Goal: Task Accomplishment & Management: Complete application form

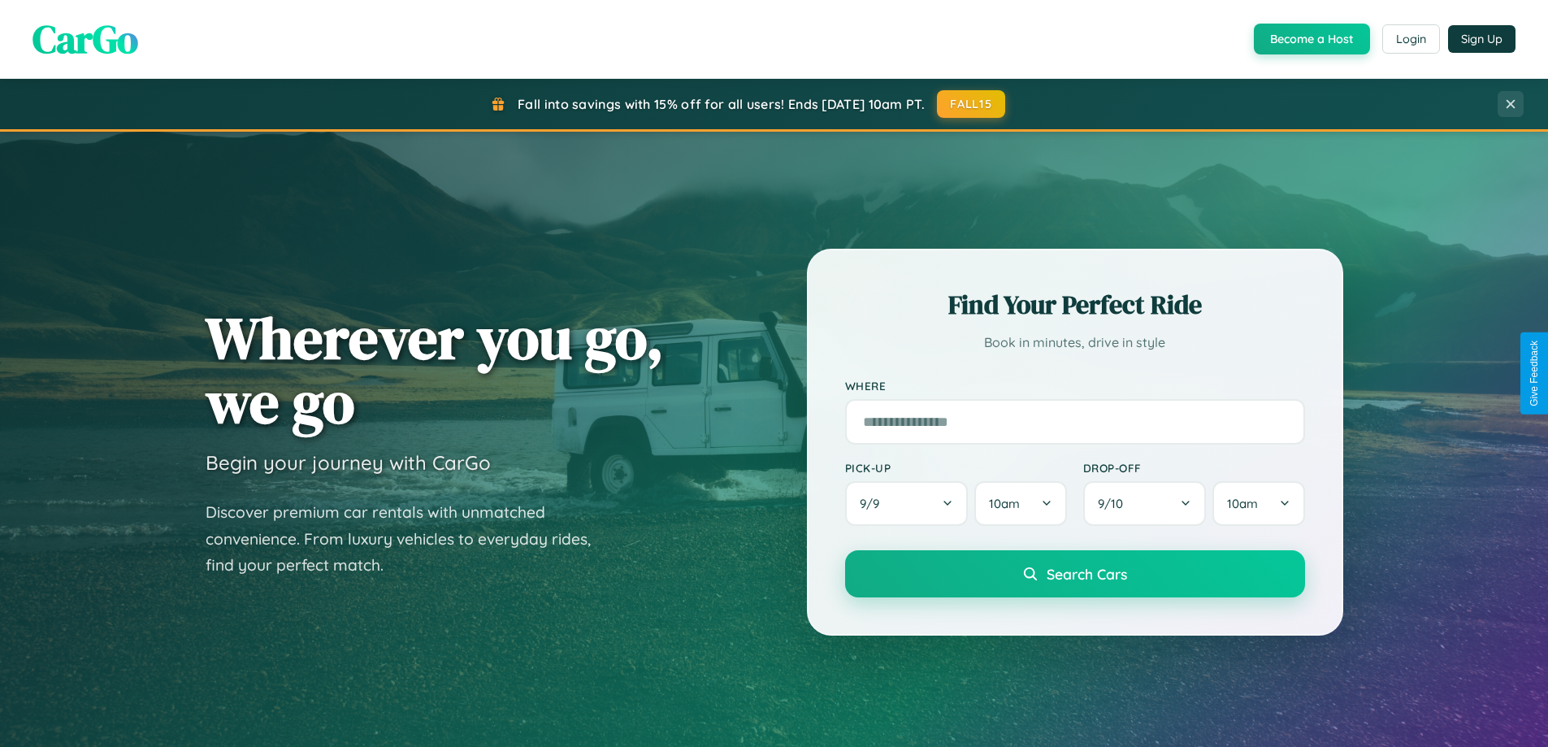
scroll to position [1431, 0]
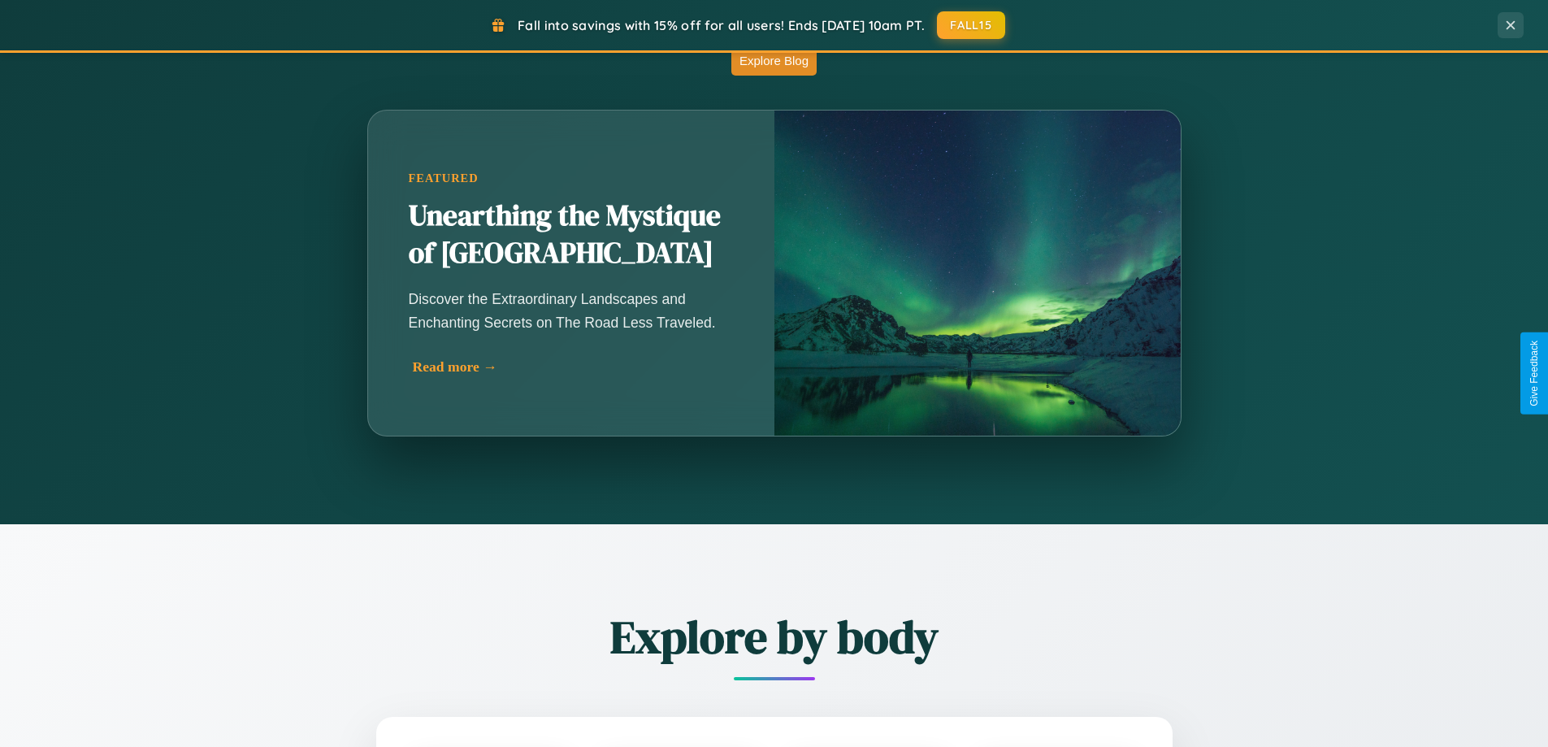
click at [571, 367] on div "Read more →" at bounding box center [575, 366] width 325 height 17
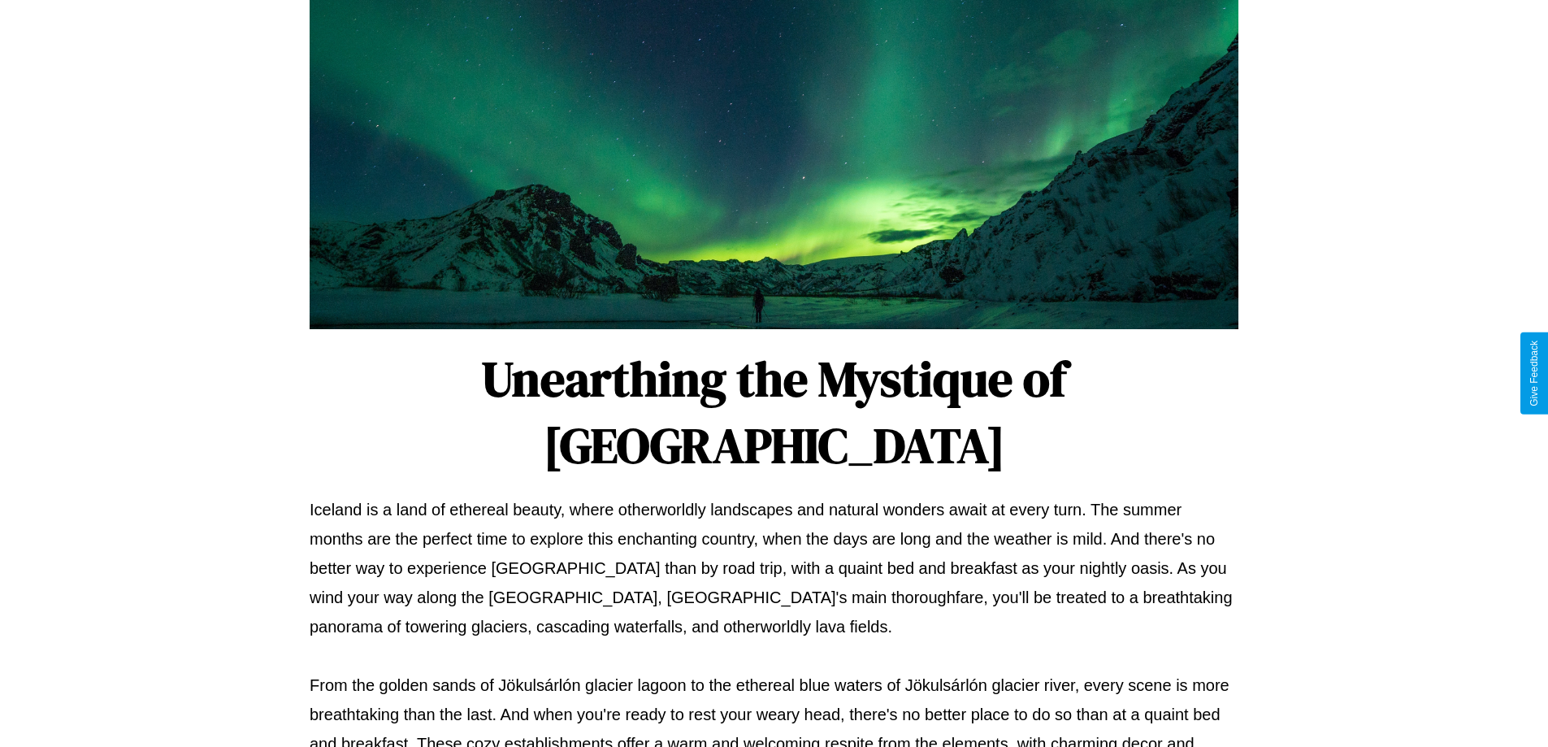
scroll to position [526, 0]
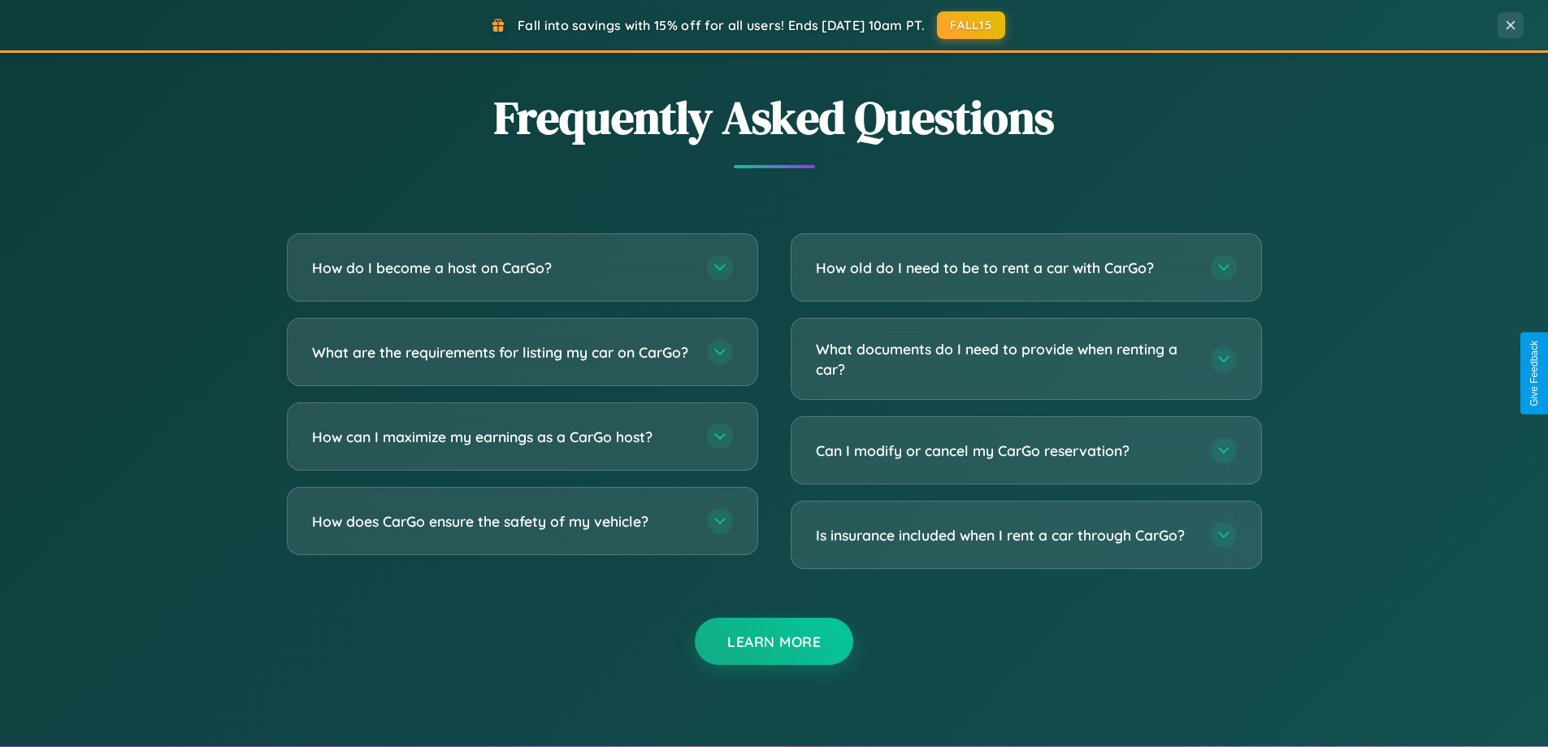
scroll to position [3127, 0]
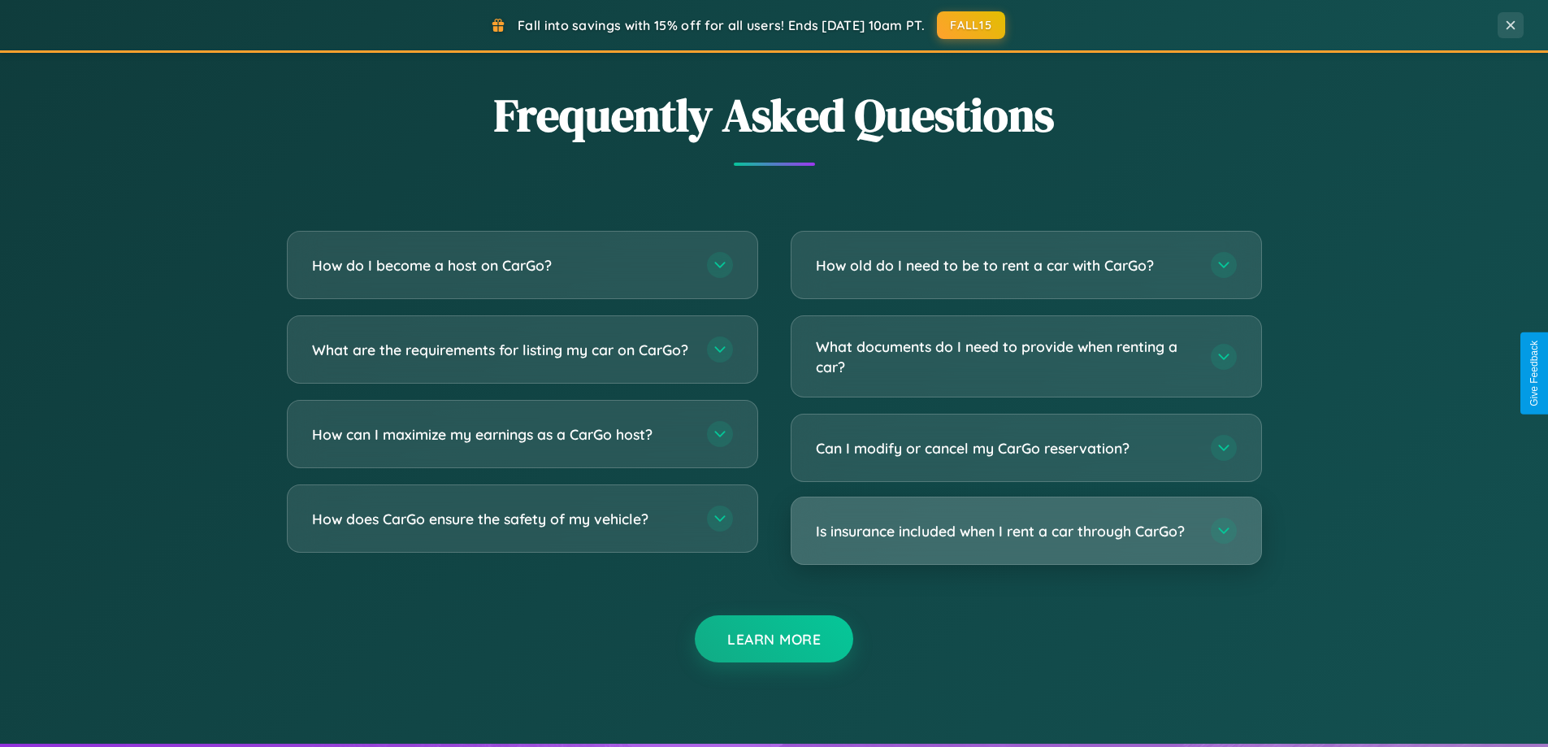
click at [1026, 531] on h3 "Is insurance included when I rent a car through CarGo?" at bounding box center [1005, 531] width 379 height 20
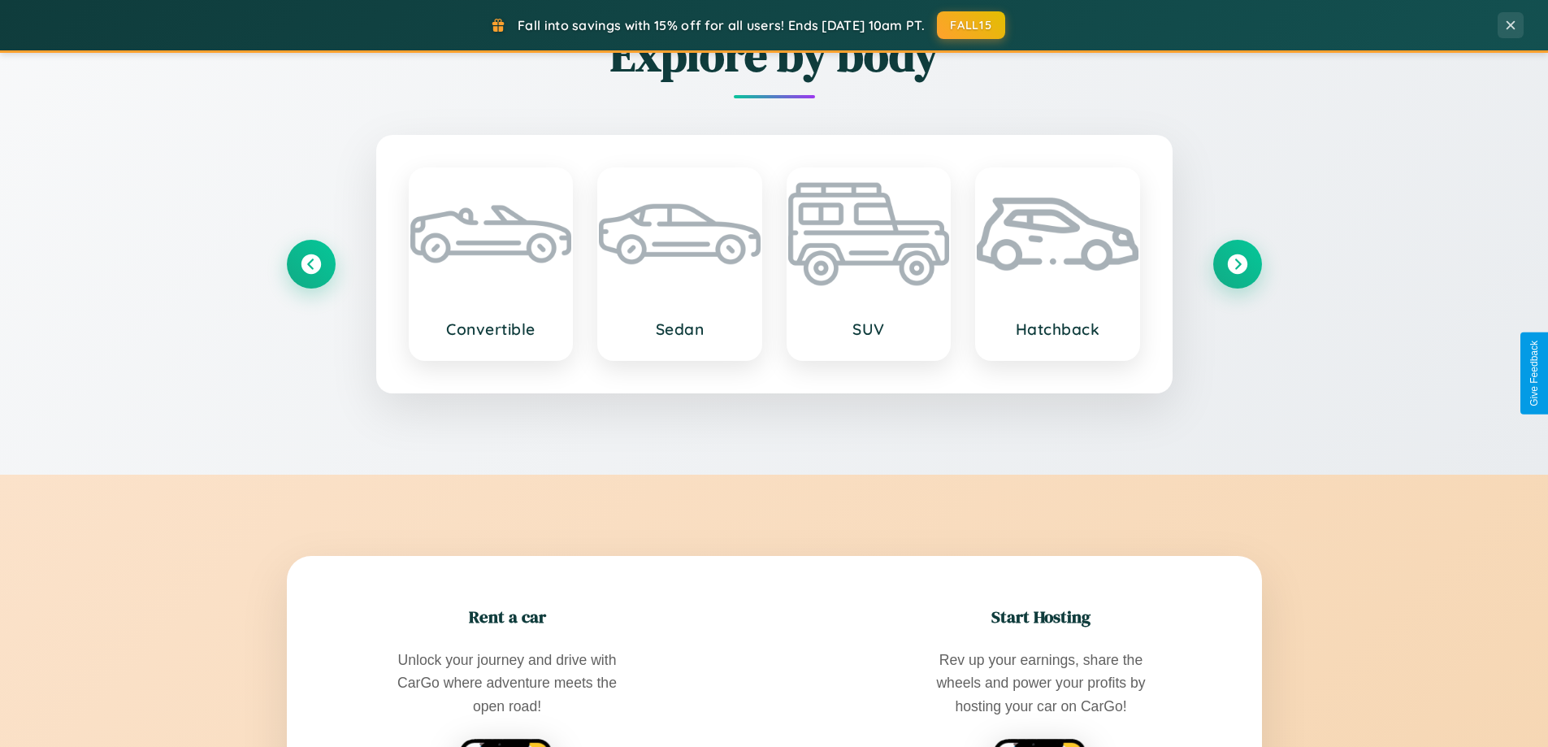
scroll to position [701, 0]
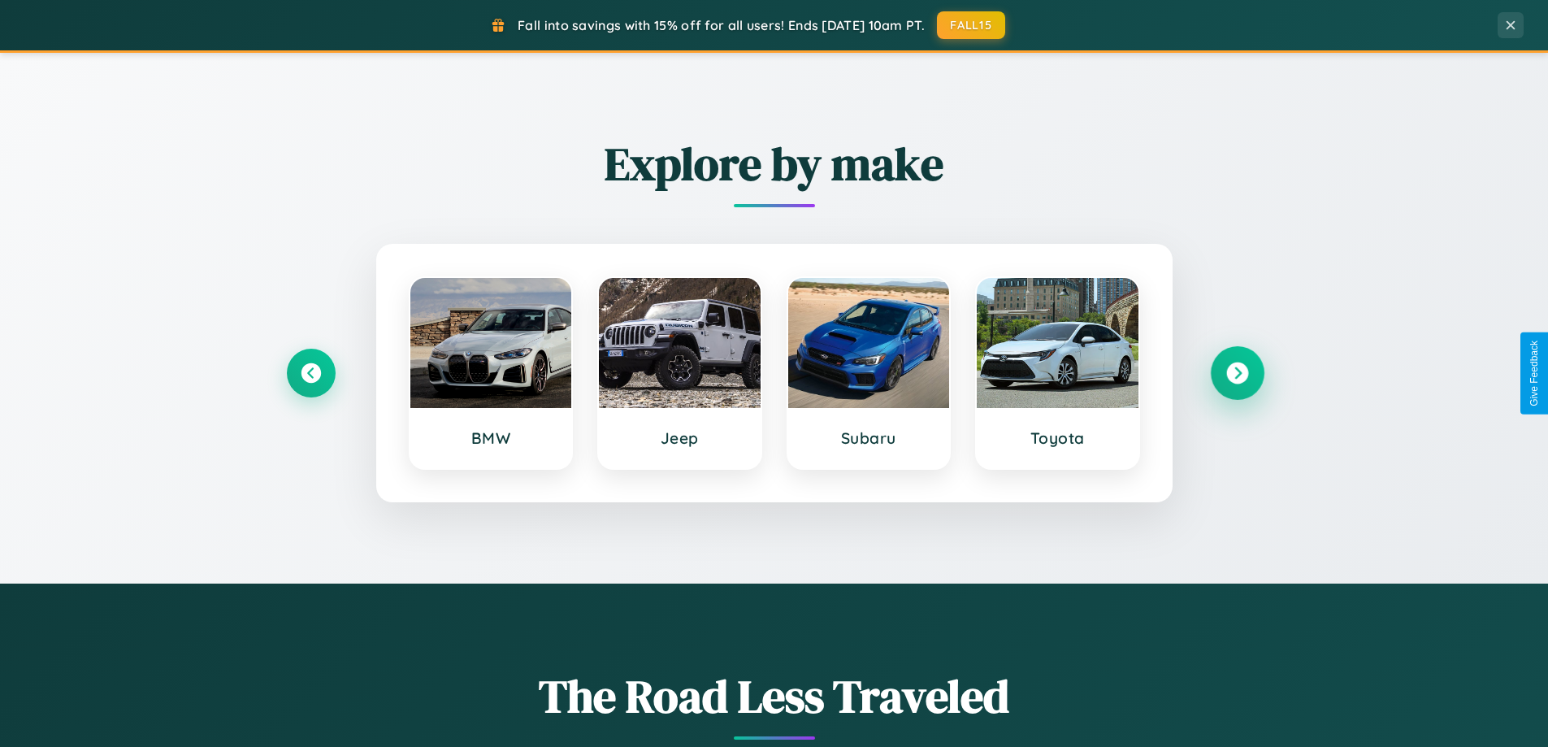
click at [1237, 373] on icon at bounding box center [1237, 373] width 22 height 22
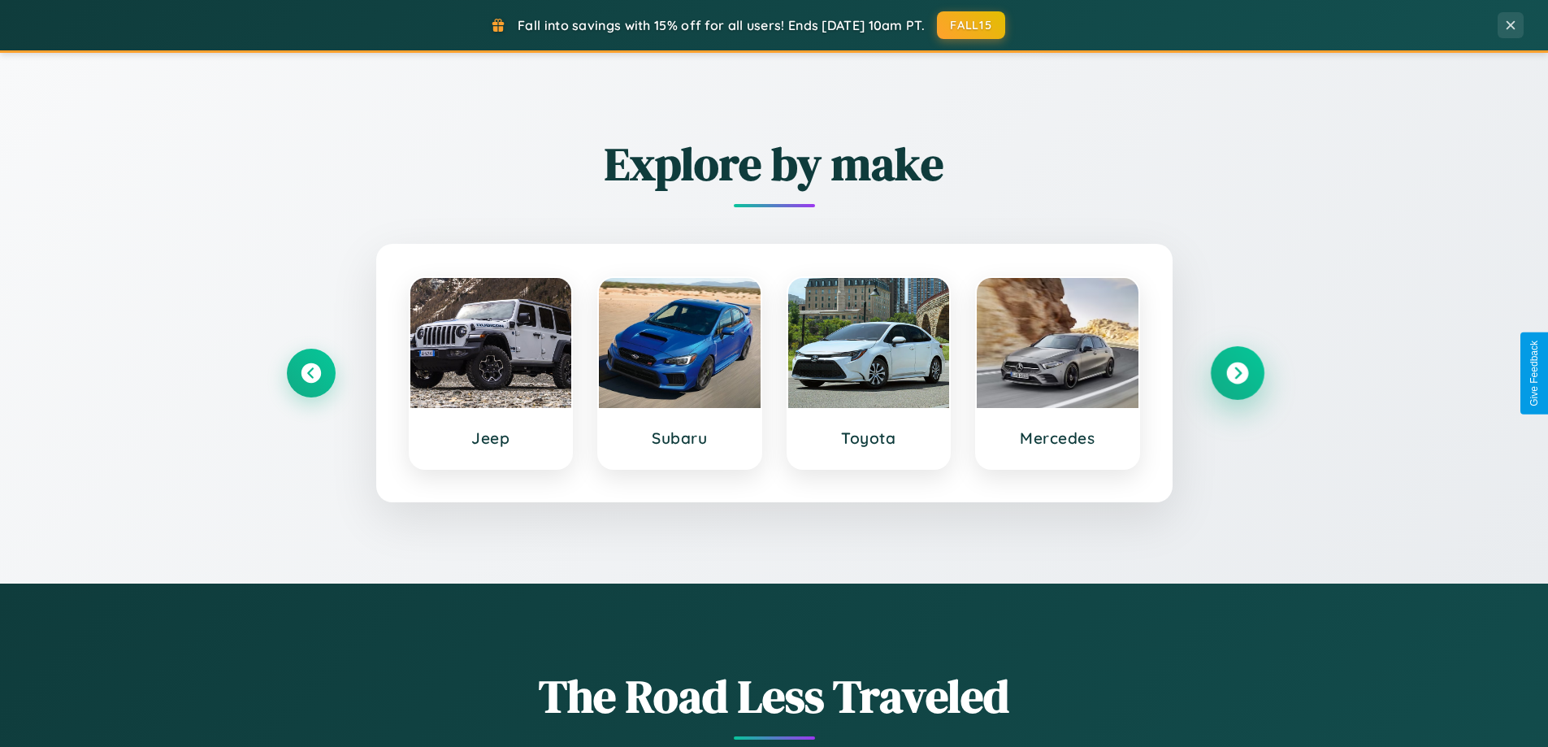
click at [1237, 373] on icon at bounding box center [1237, 373] width 22 height 22
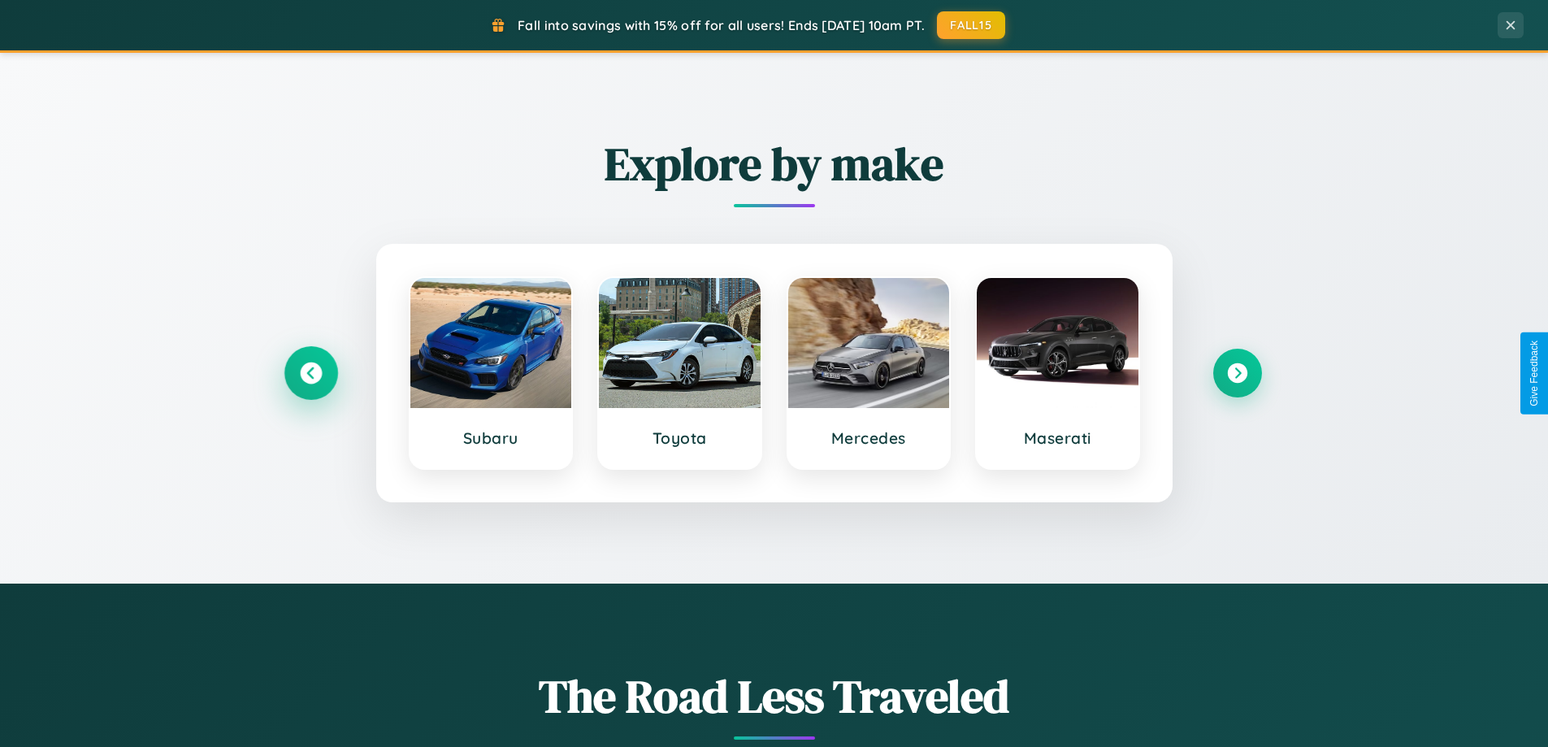
click at [310, 373] on icon at bounding box center [311, 373] width 22 height 22
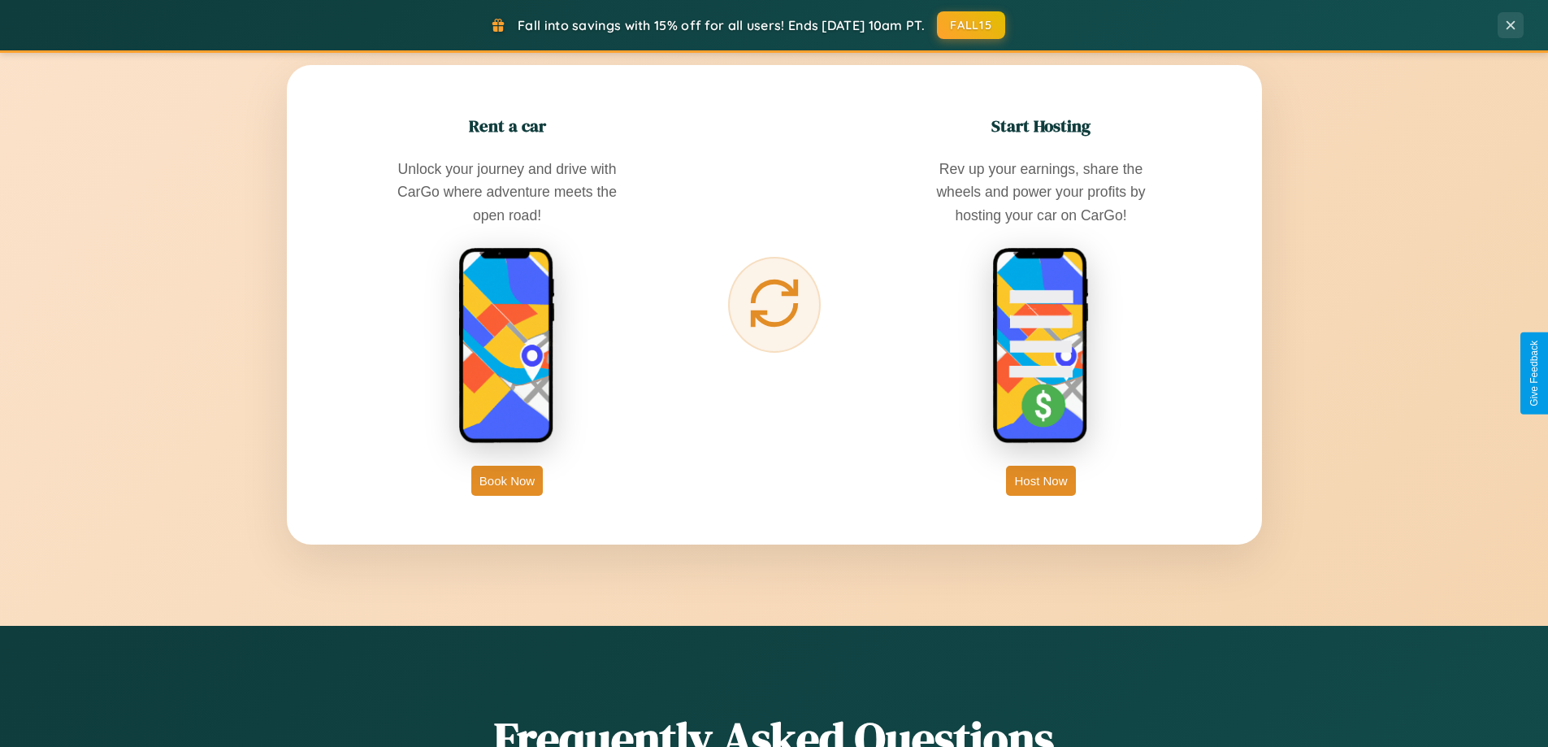
scroll to position [2611, 0]
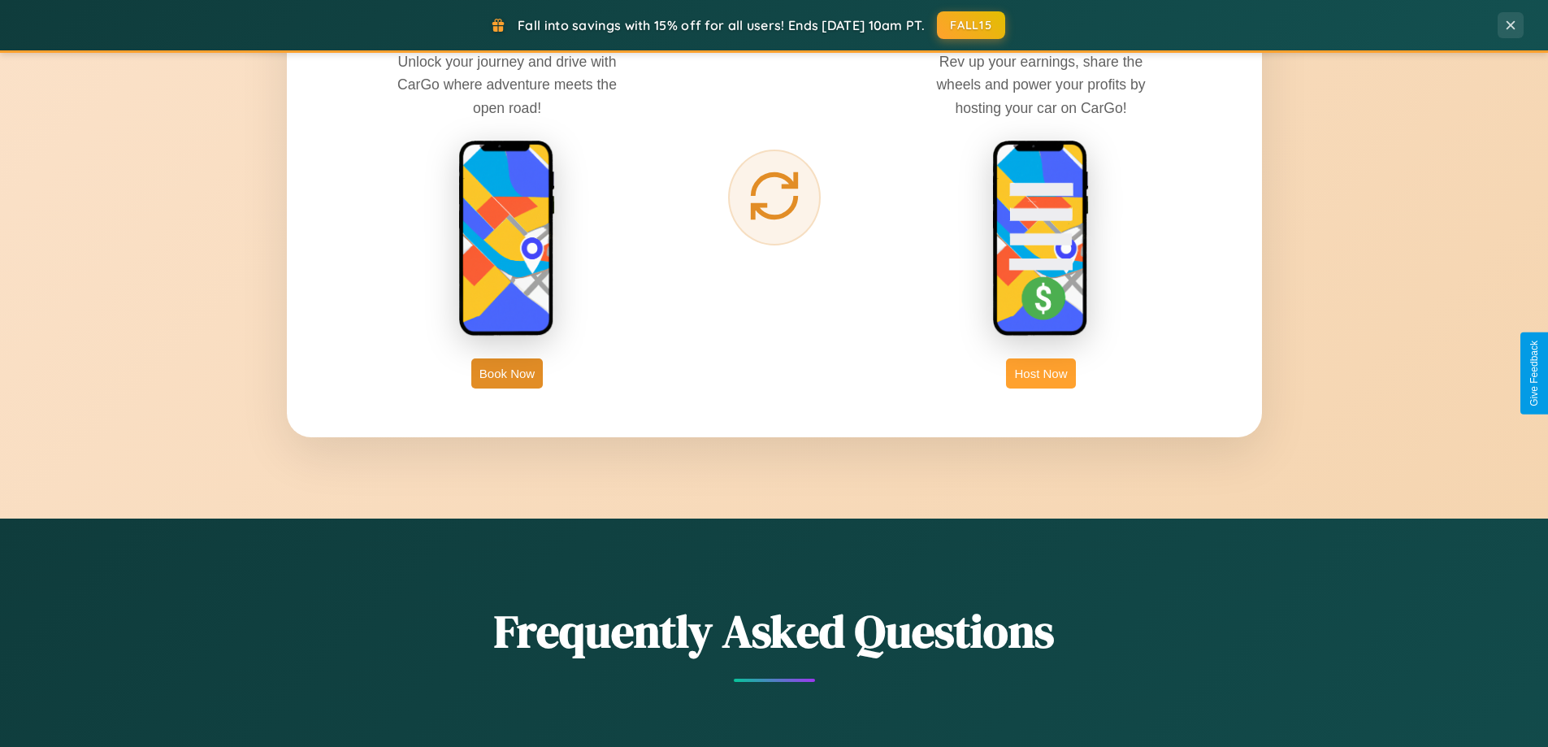
click at [1041, 373] on button "Host Now" at bounding box center [1040, 373] width 69 height 30
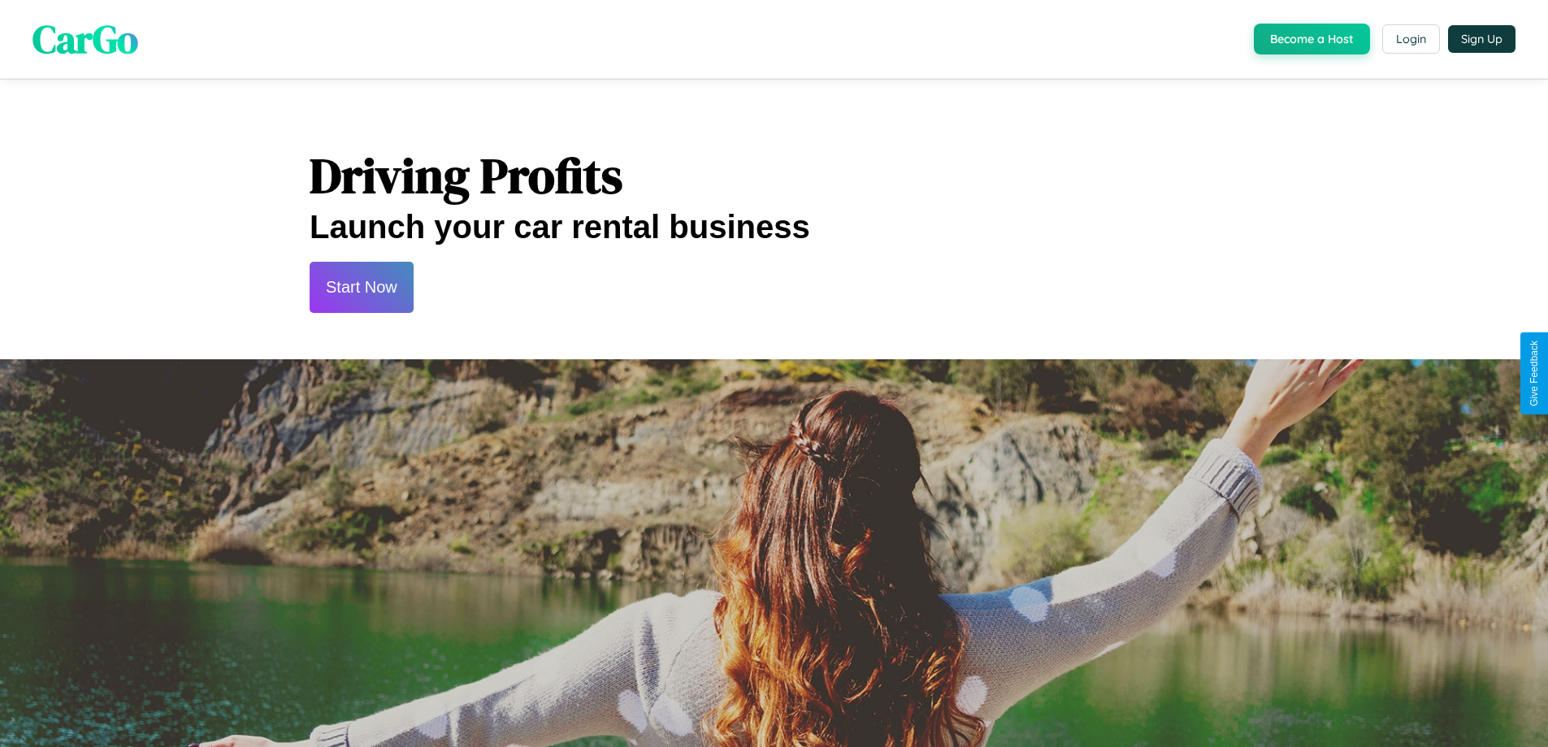
click at [361, 287] on button "Start Now" at bounding box center [362, 287] width 104 height 51
